Goal: Obtain resource: Obtain resource

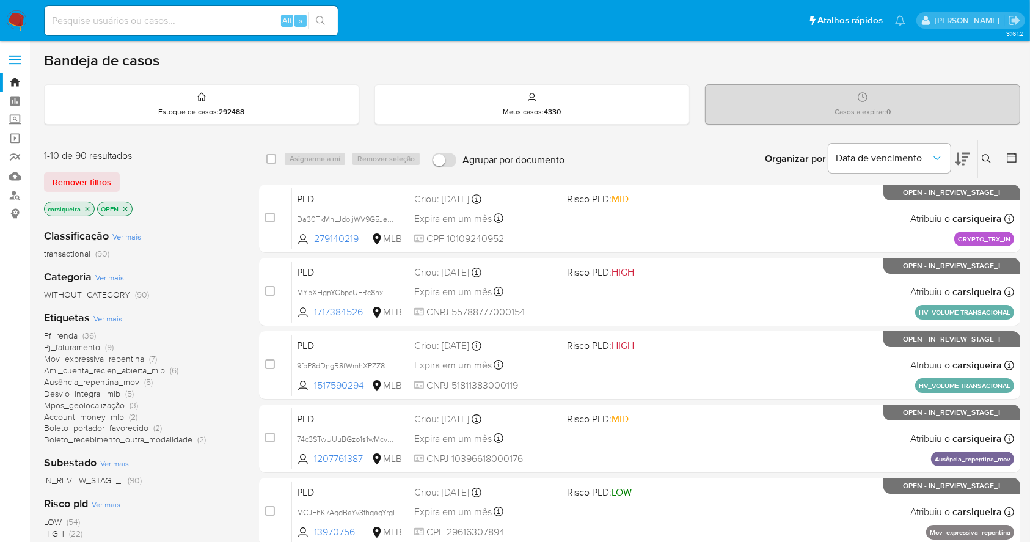
click at [180, 514] on div "Risco pld Ver mais LOW (54) HIGH (22) MID (14)" at bounding box center [141, 523] width 195 height 54
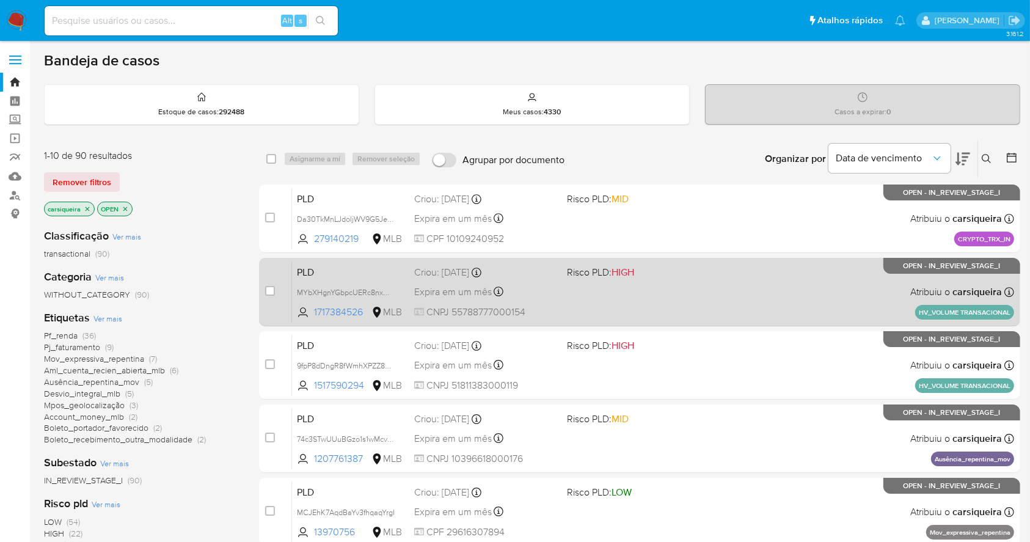
click at [790, 305] on div "PLD MYbXHgnYGbpcUERc8nxMLNrn 1717384526 MLB Risco PLD: HIGH Criou: 12/09/2025 C…" at bounding box center [653, 292] width 722 height 62
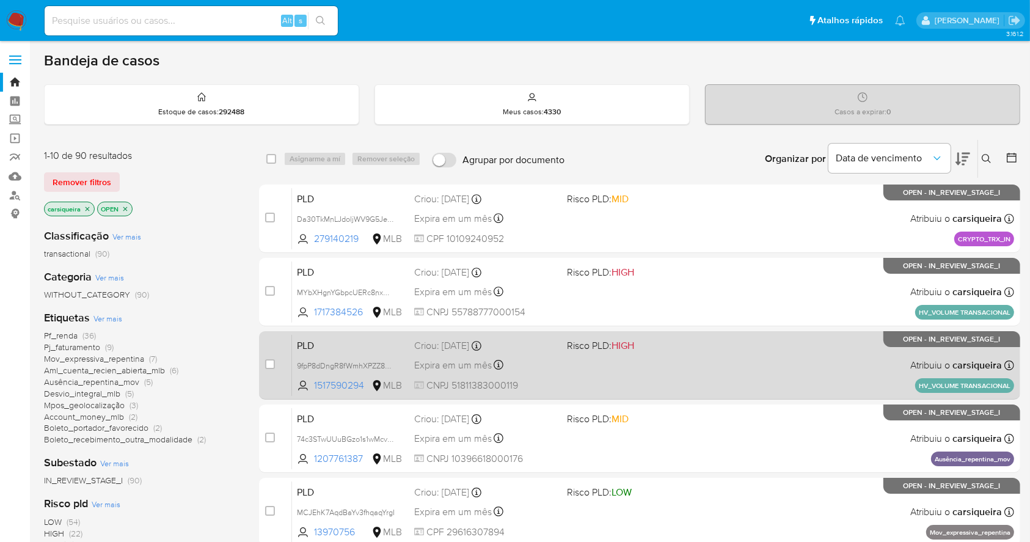
click at [667, 369] on div "PLD 9fpP8dDngR8fWmhXPZZ8Pk5T 1517590294 MLB Risco PLD: HIGH Criou: 12/09/2025 C…" at bounding box center [653, 365] width 722 height 62
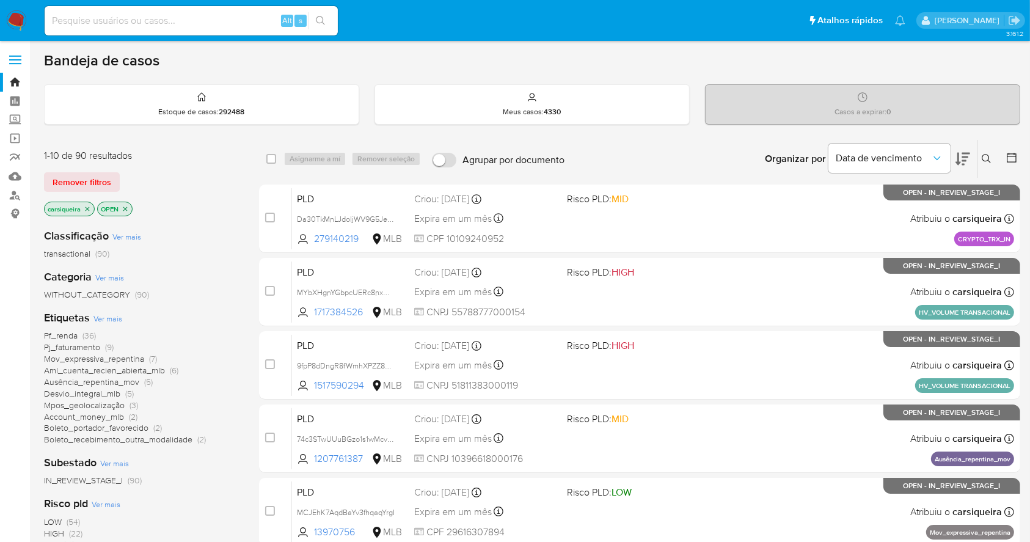
click at [6, 21] on img at bounding box center [16, 20] width 21 height 21
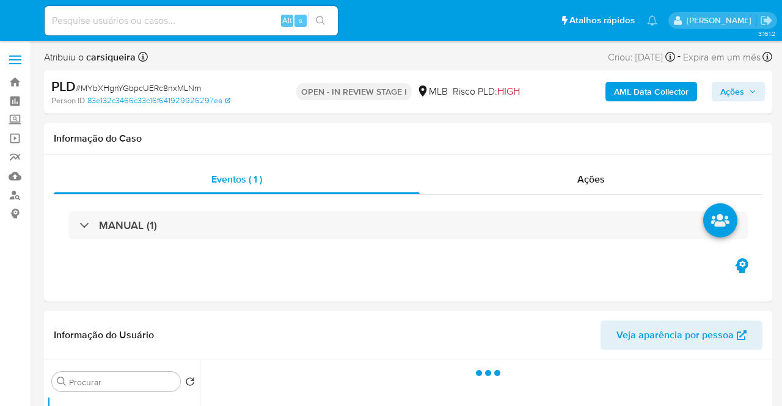
select select "10"
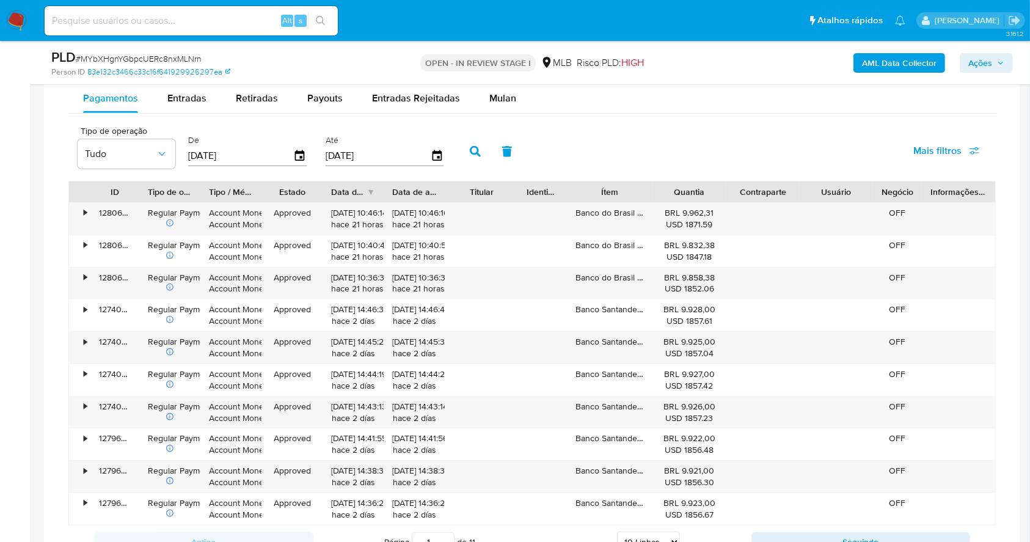
scroll to position [958, 0]
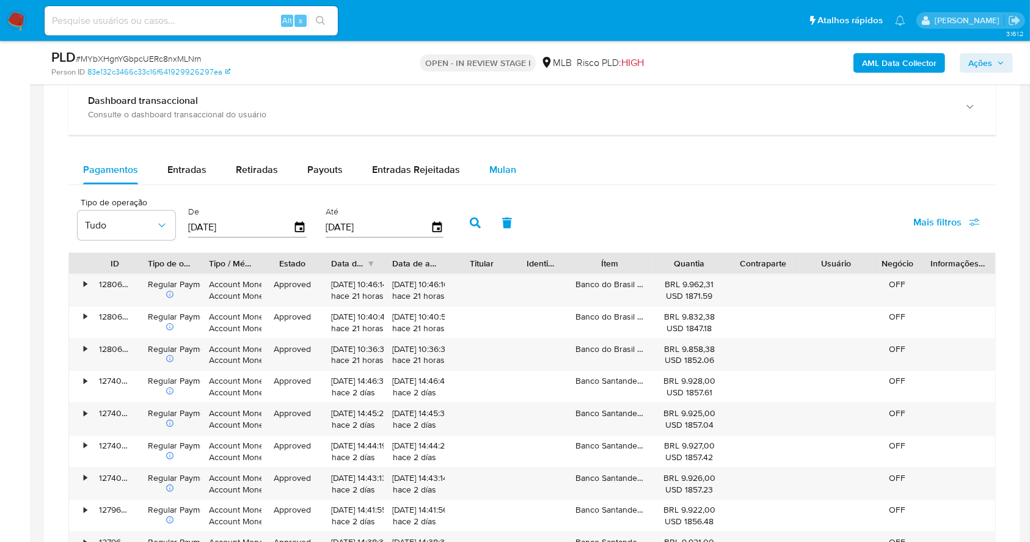
click at [489, 183] on div "Mulan" at bounding box center [502, 169] width 27 height 29
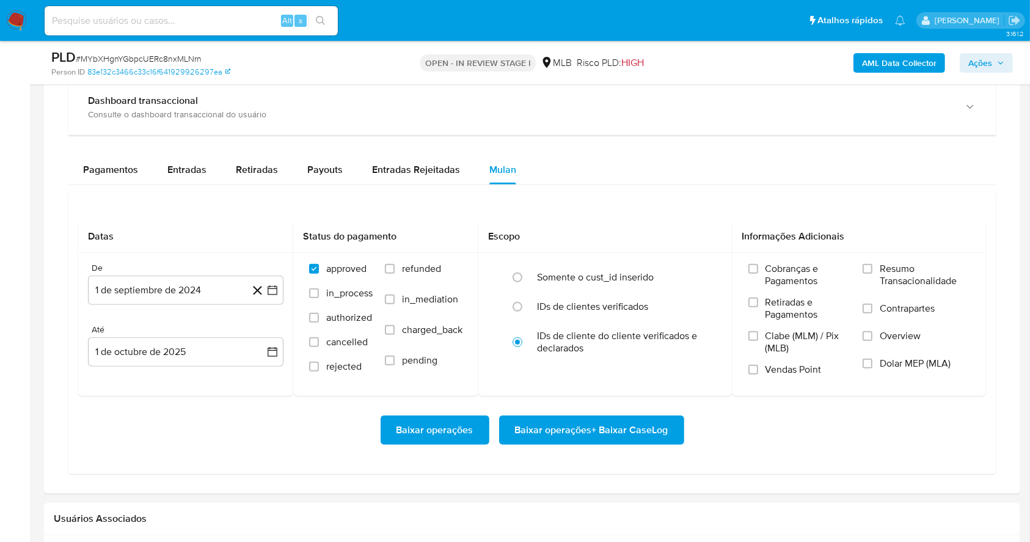
click at [626, 184] on div "Pagamentos Entradas Retiradas Payouts Entradas Rejeitadas Mulan Tipo de operaçã…" at bounding box center [531, 314] width 927 height 319
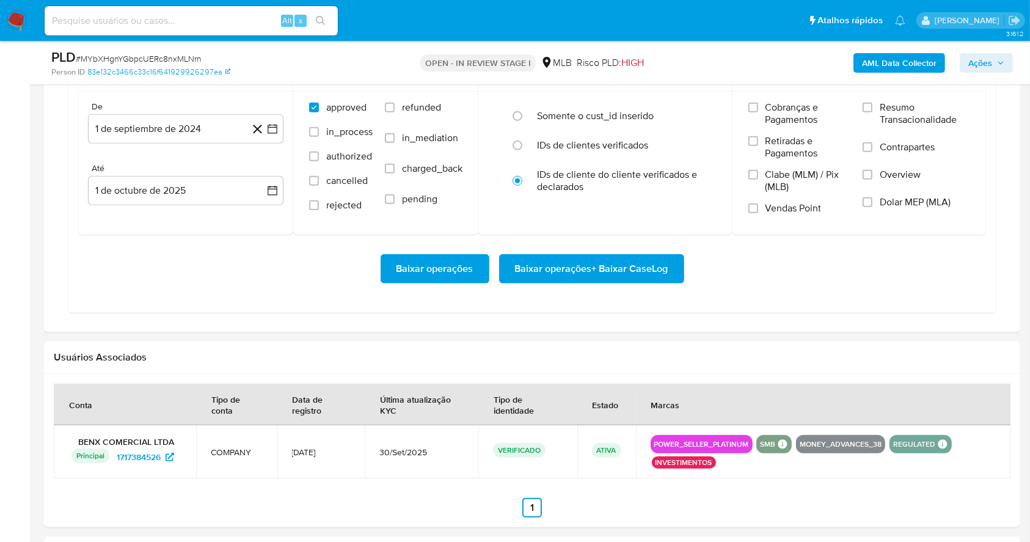
scroll to position [1120, 0]
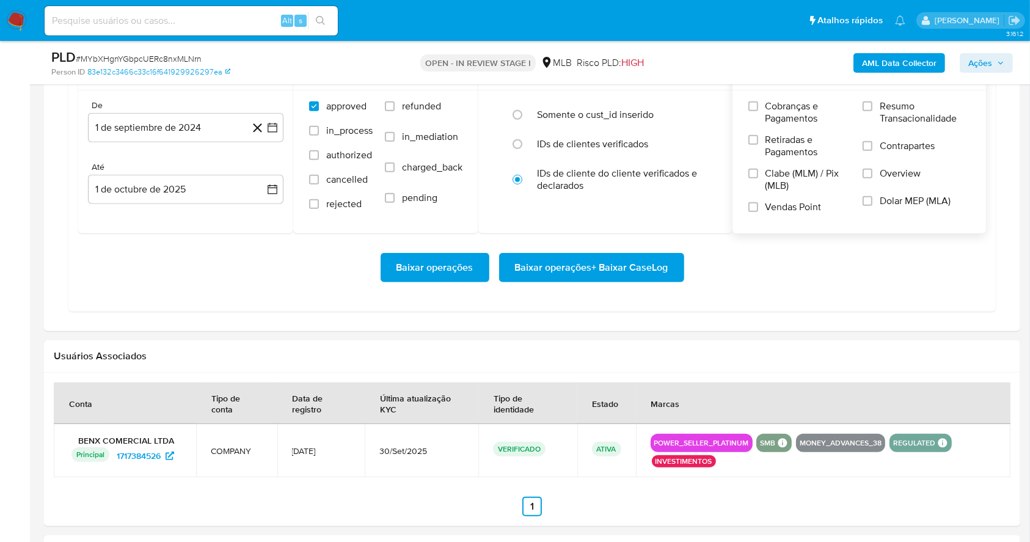
click at [781, 109] on label "Resumo Transacionalidade" at bounding box center [915, 120] width 107 height 40
click at [781, 109] on input "Resumo Transacionalidade" at bounding box center [867, 106] width 10 height 10
click at [755, 213] on label "Vendas Point" at bounding box center [799, 211] width 103 height 21
click at [755, 212] on input "Vendas Point" at bounding box center [753, 207] width 10 height 10
click at [270, 122] on icon "button" at bounding box center [272, 128] width 12 height 12
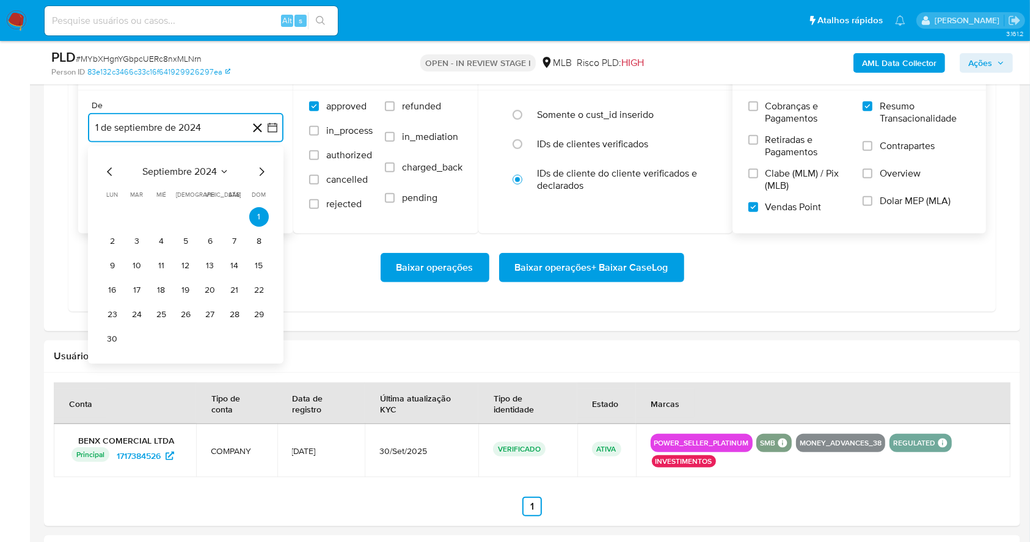
click at [259, 169] on icon "Mes siguiente" at bounding box center [261, 171] width 15 height 15
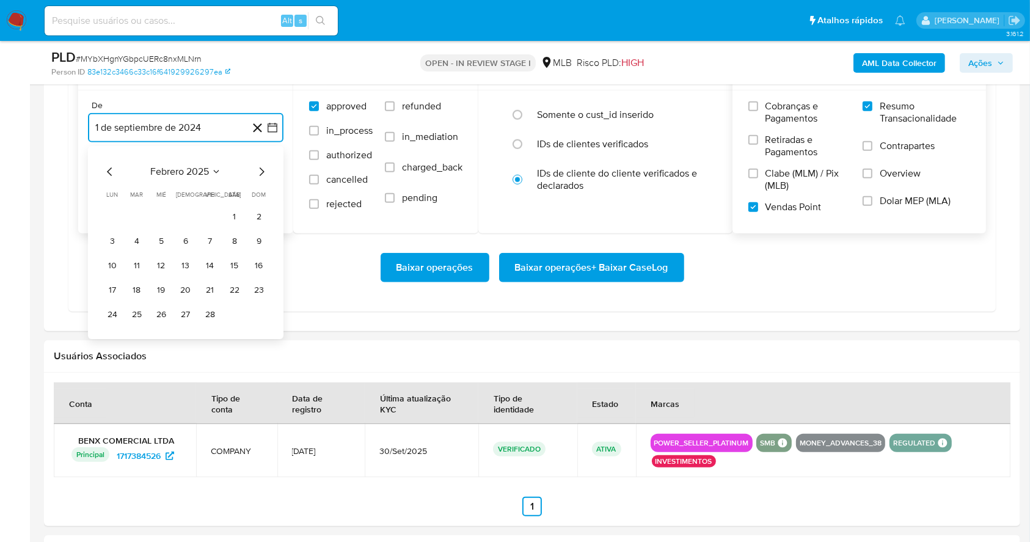
click at [259, 169] on icon "Mes siguiente" at bounding box center [261, 171] width 15 height 15
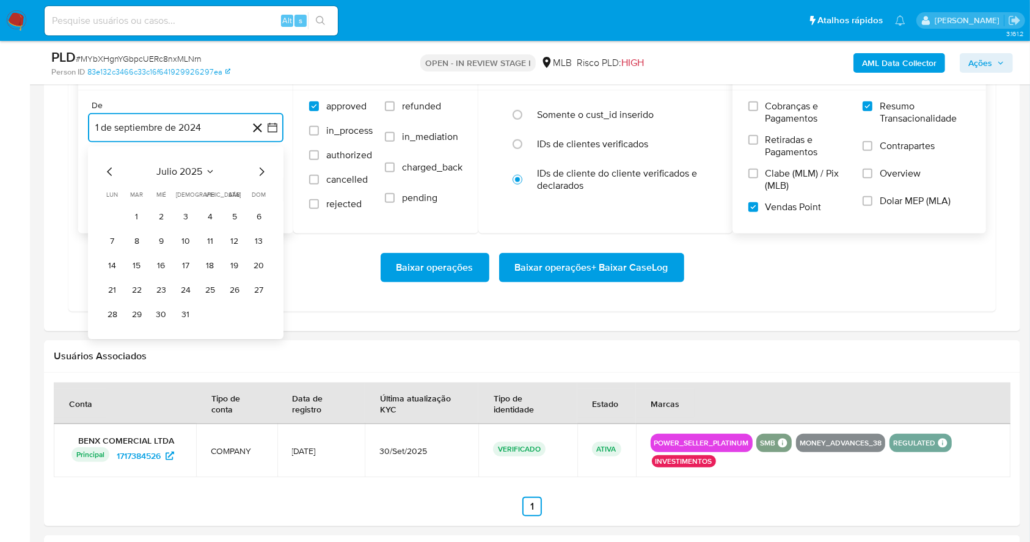
click at [259, 169] on icon "Mes siguiente" at bounding box center [261, 171] width 15 height 15
click at [211, 217] on button "1" at bounding box center [210, 217] width 20 height 20
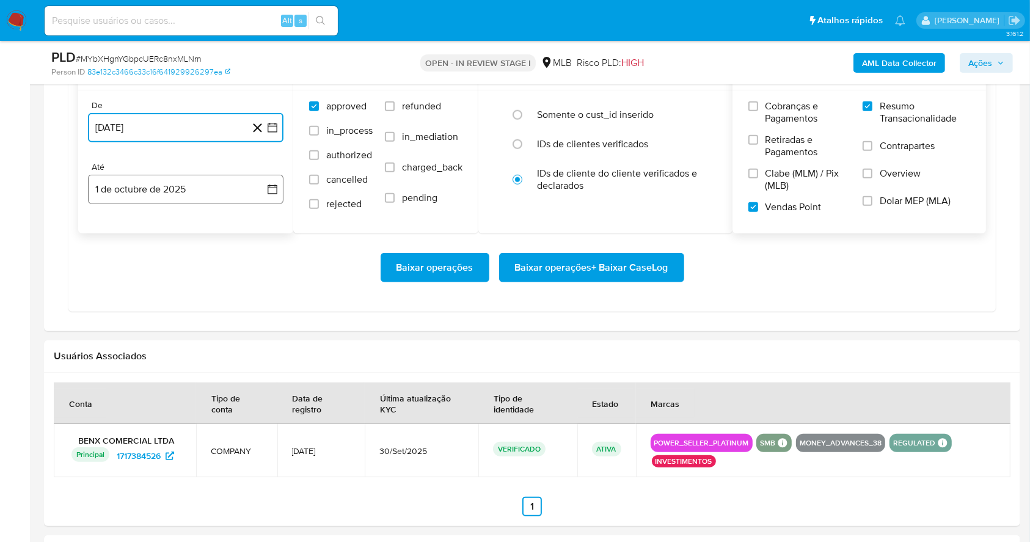
click at [195, 188] on button "1 de octubre de 2025" at bounding box center [185, 189] width 195 height 29
click at [112, 229] on icon "Mes anterior" at bounding box center [110, 233] width 15 height 15
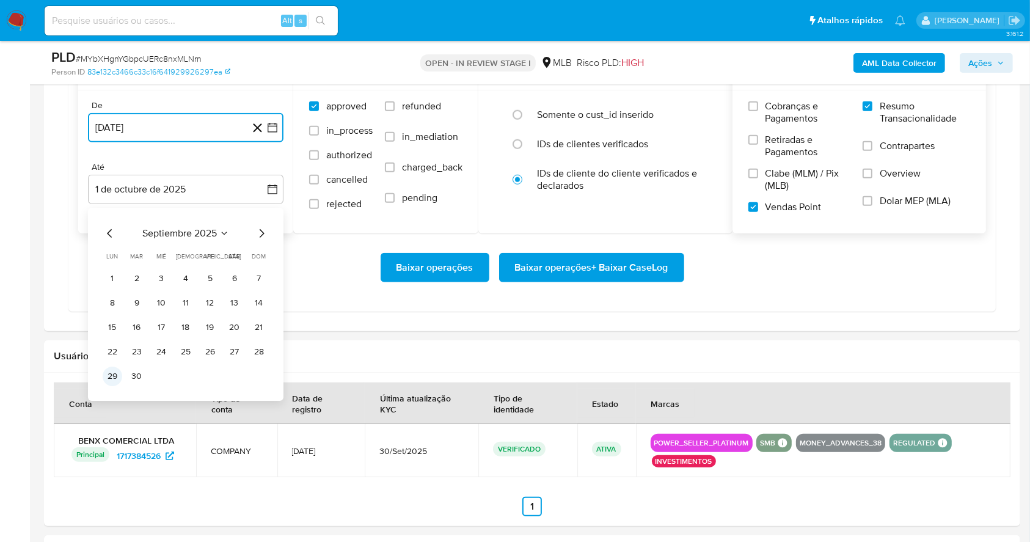
click at [109, 376] on button "29" at bounding box center [113, 376] width 20 height 20
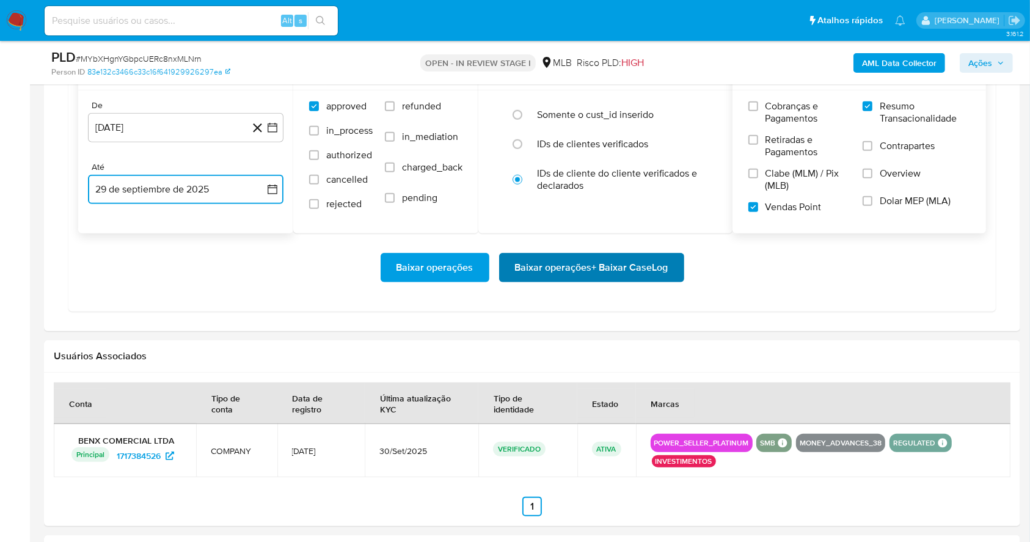
click at [652, 266] on span "Baixar operações + Baixar CaseLog" at bounding box center [591, 267] width 153 height 27
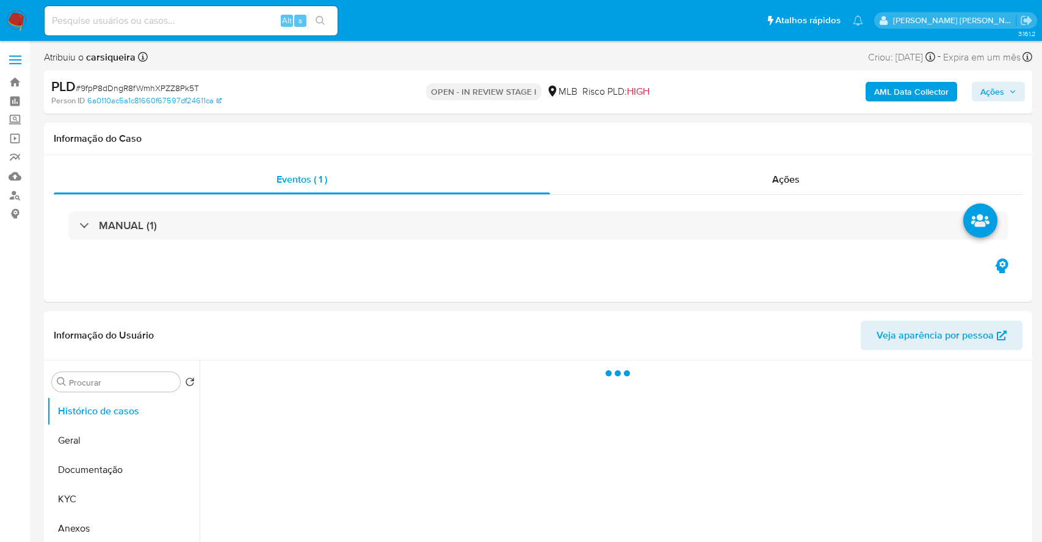
select select "10"
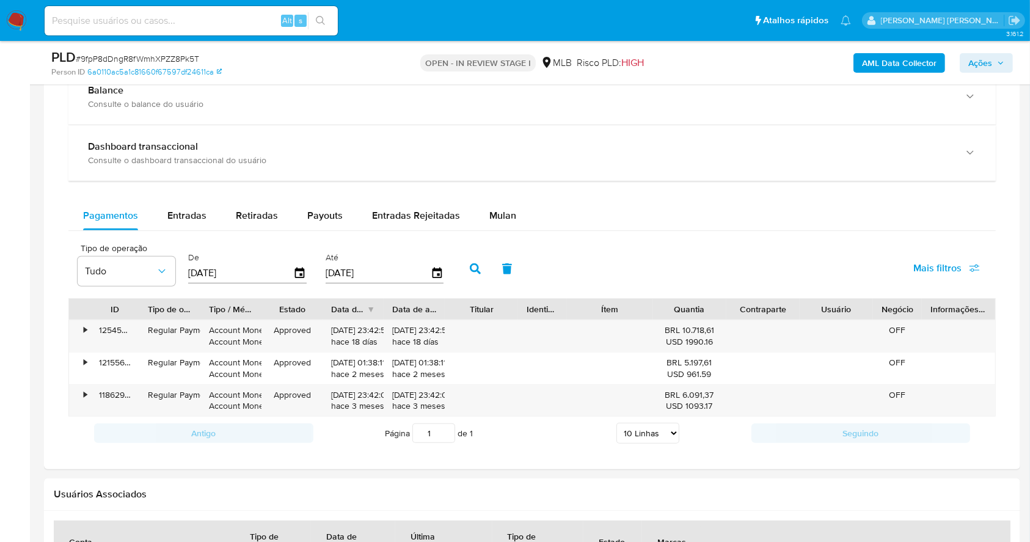
scroll to position [967, 0]
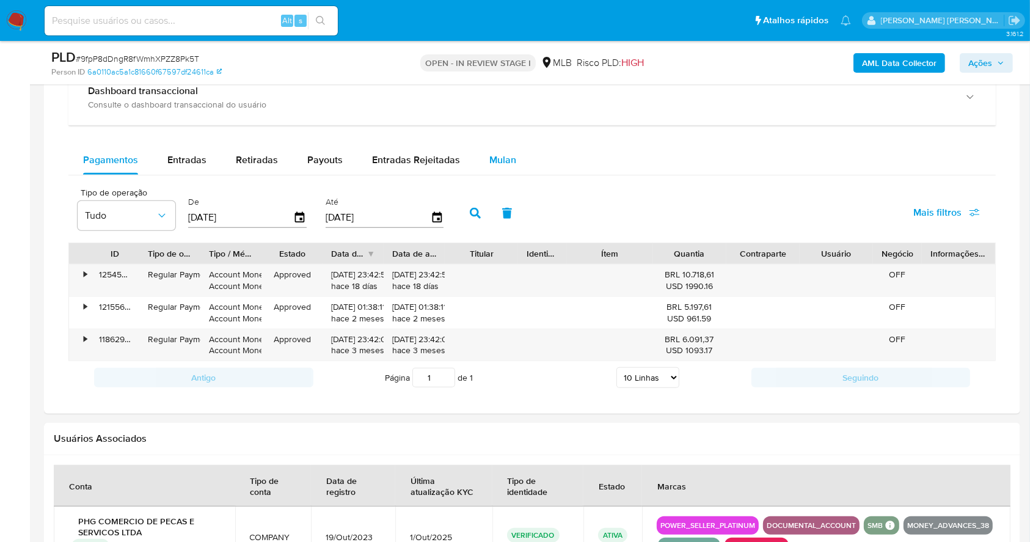
click at [489, 164] on span "Mulan" at bounding box center [502, 160] width 27 height 14
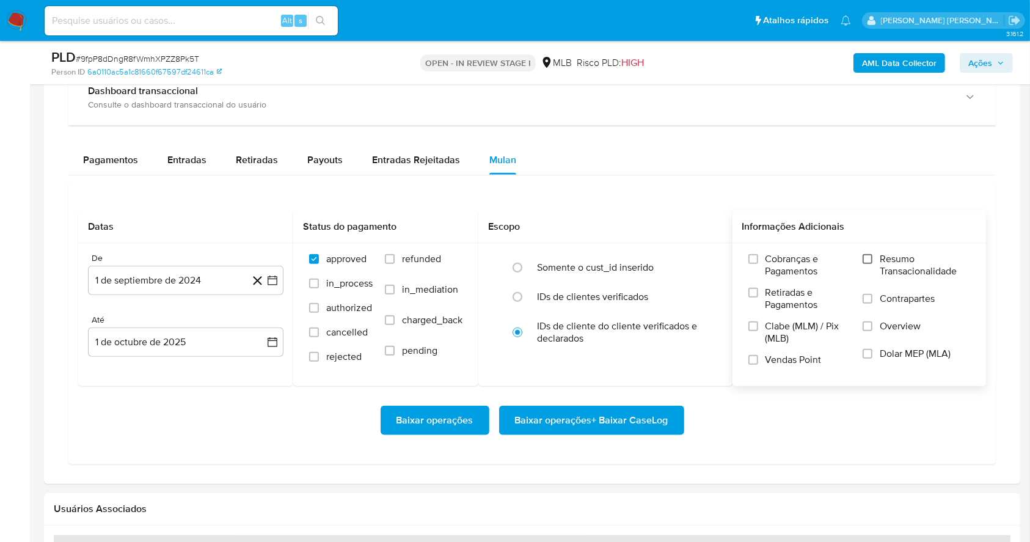
click at [867, 258] on input "Resumo Transacionalidade" at bounding box center [867, 259] width 10 height 10
click at [750, 360] on input "Vendas Point" at bounding box center [753, 360] width 10 height 10
click at [272, 291] on button "1 de septiembre de 2024" at bounding box center [185, 280] width 195 height 29
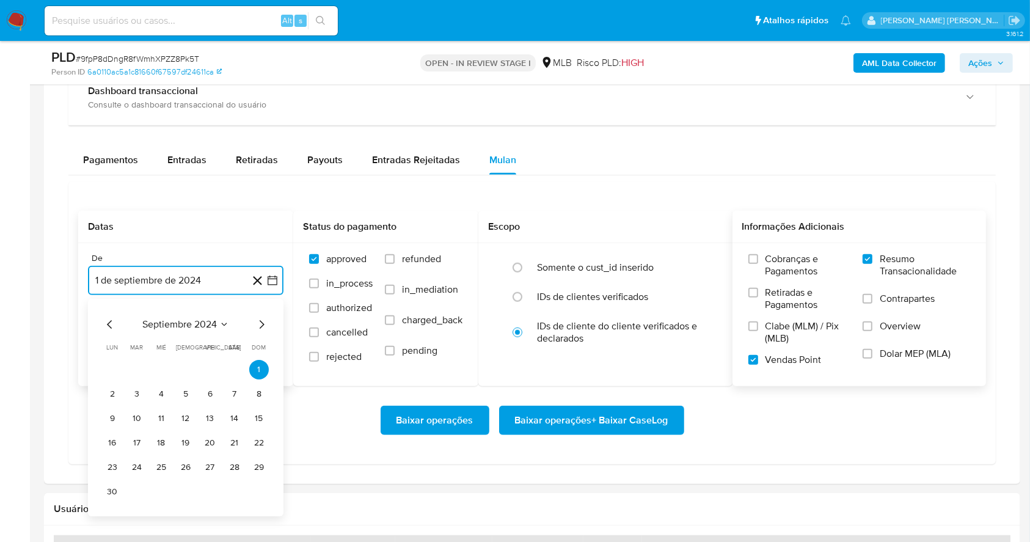
click at [261, 325] on icon "Mes siguiente" at bounding box center [262, 324] width 5 height 9
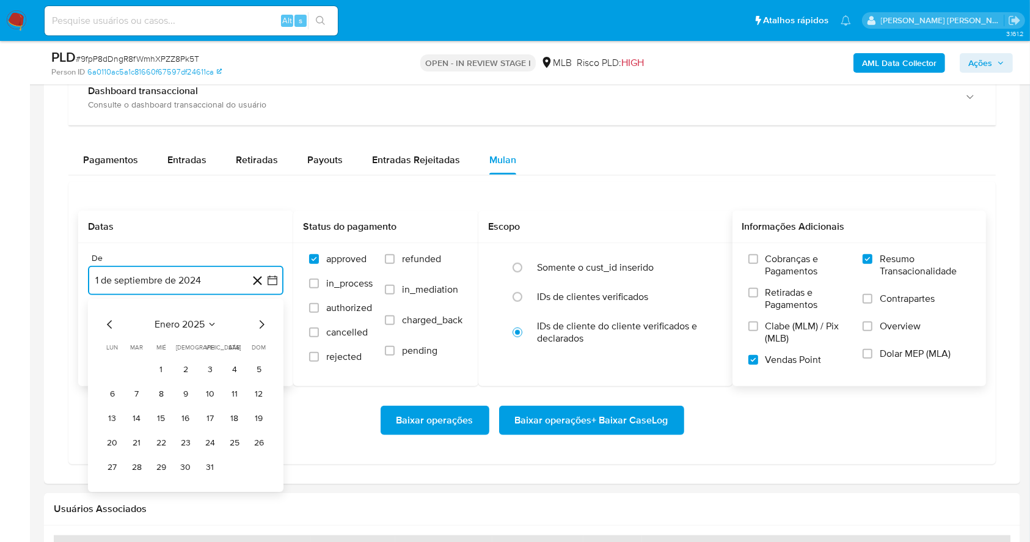
click at [261, 325] on icon "Mes siguiente" at bounding box center [262, 324] width 5 height 9
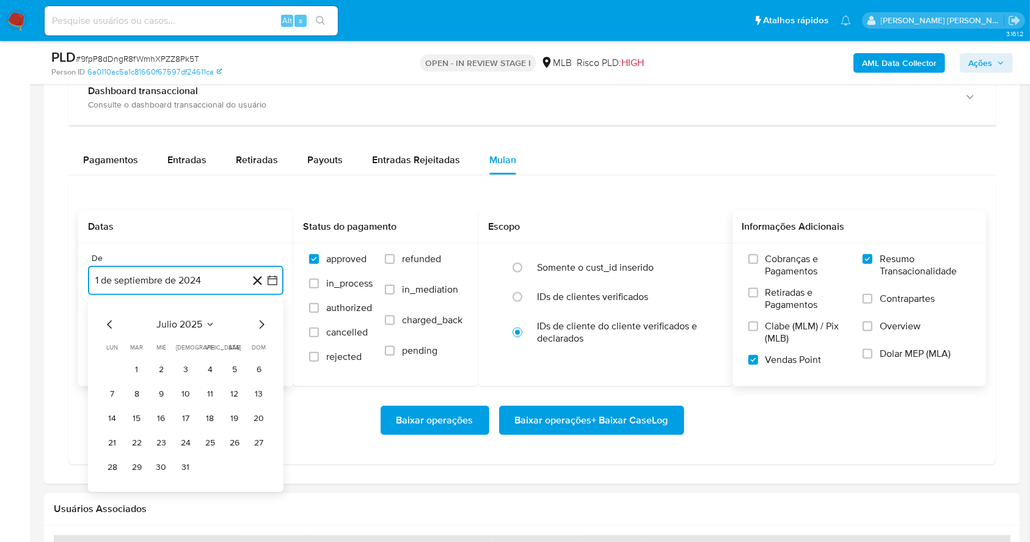
click at [261, 325] on icon "Mes siguiente" at bounding box center [262, 324] width 5 height 9
click at [208, 363] on button "1" at bounding box center [210, 370] width 20 height 20
click at [205, 332] on button "1 de octubre de 2025" at bounding box center [185, 341] width 195 height 29
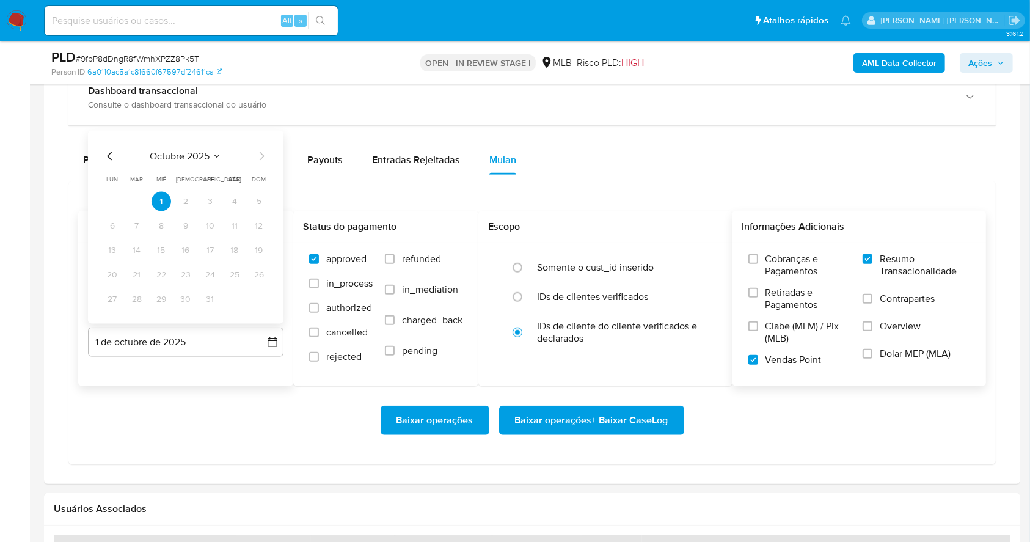
click at [110, 161] on icon "Mes anterior" at bounding box center [110, 156] width 15 height 15
click at [112, 301] on button "29" at bounding box center [113, 299] width 20 height 20
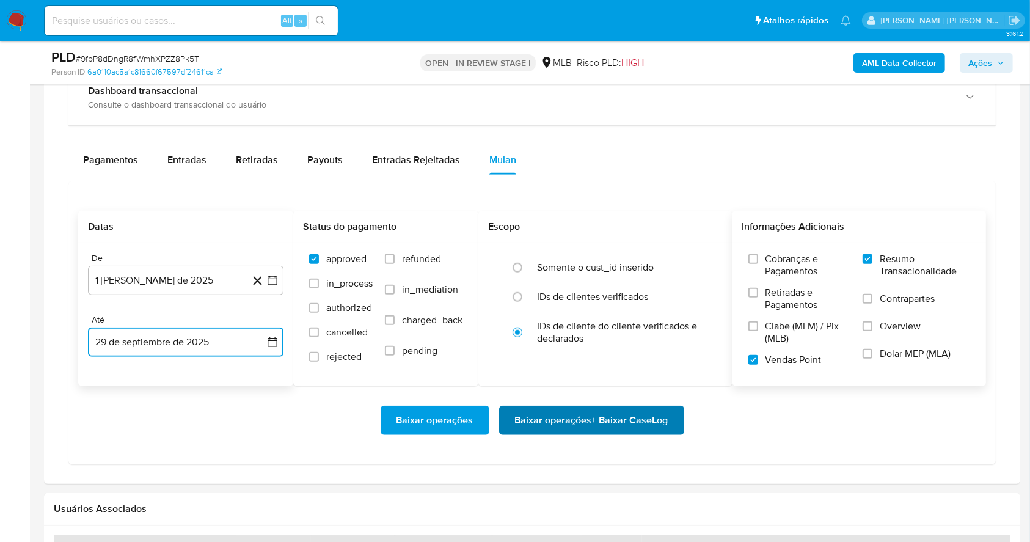
click at [563, 427] on span "Baixar operações + Baixar CaseLog" at bounding box center [591, 420] width 153 height 27
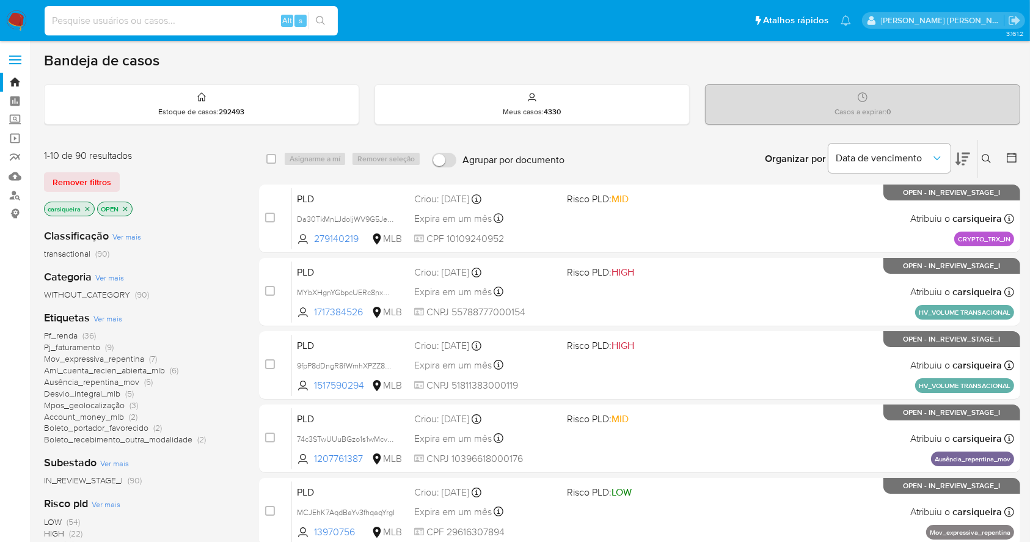
click at [216, 14] on input at bounding box center [191, 21] width 293 height 16
paste input "WJozdCC3SszJ8MVBtC7UsK1w"
type input "WJozdCC3SszJ8MVBtC7UsK1w"
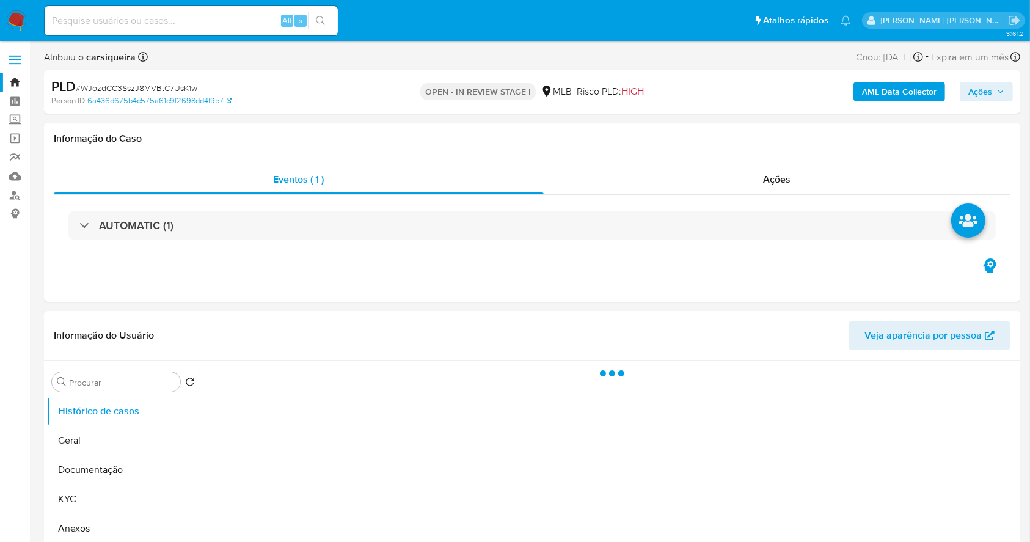
select select "10"
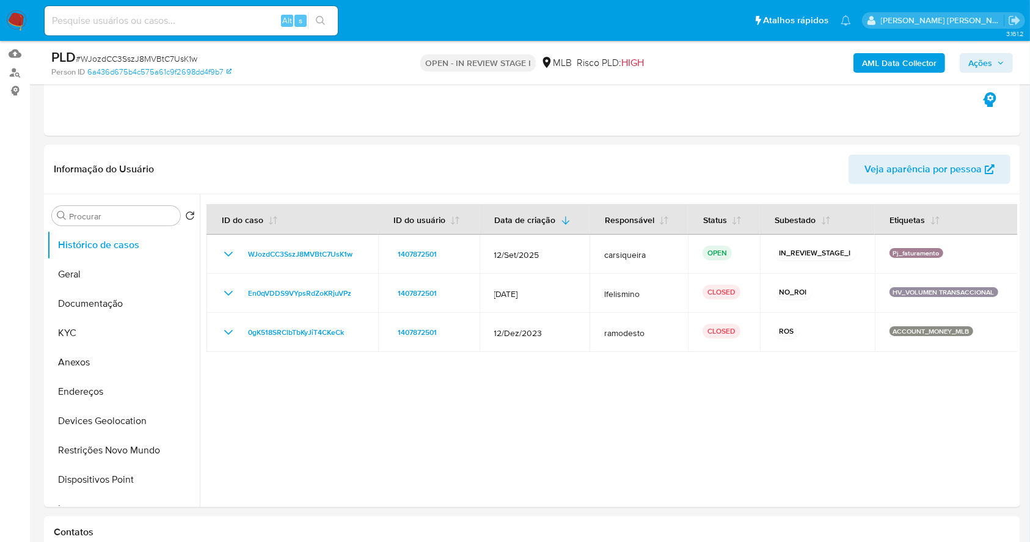
scroll to position [125, 0]
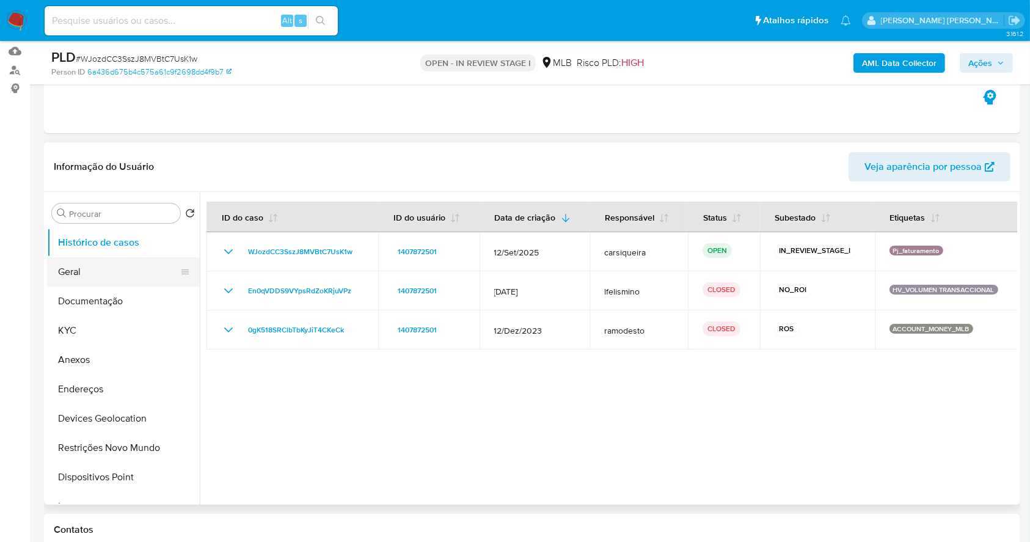
click at [59, 280] on button "Geral" at bounding box center [118, 271] width 143 height 29
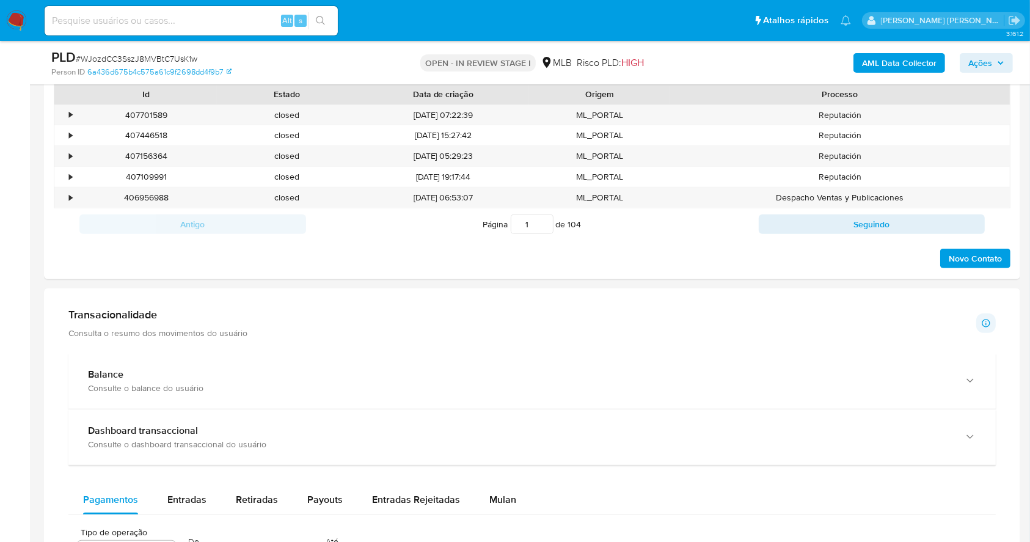
scroll to position [755, 0]
